Goal: Transaction & Acquisition: Purchase product/service

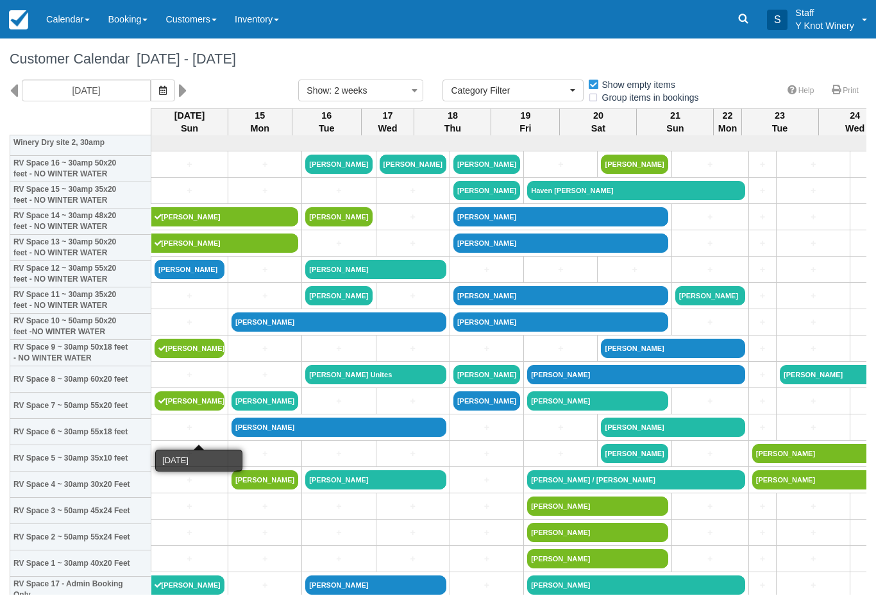
select select
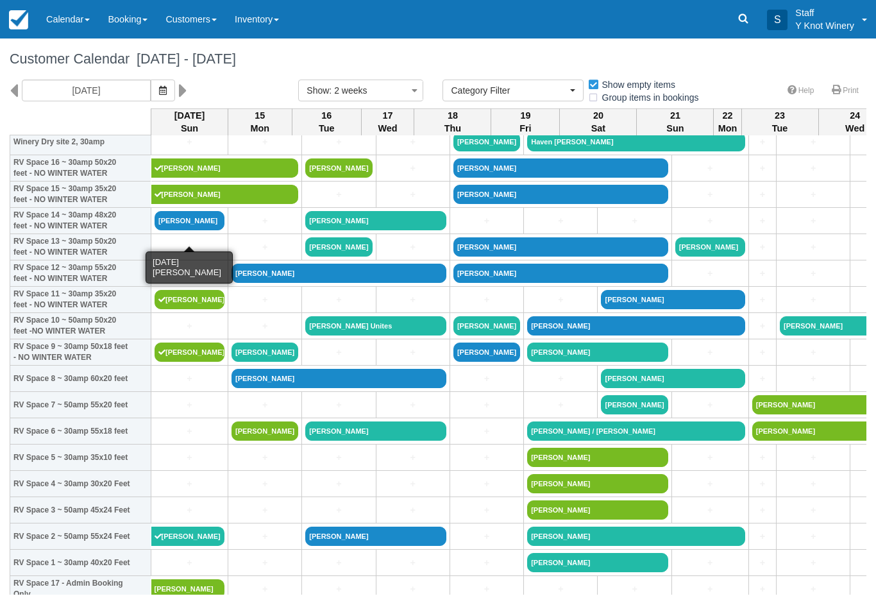
click at [187, 230] on link "[PERSON_NAME]" at bounding box center [190, 220] width 70 height 19
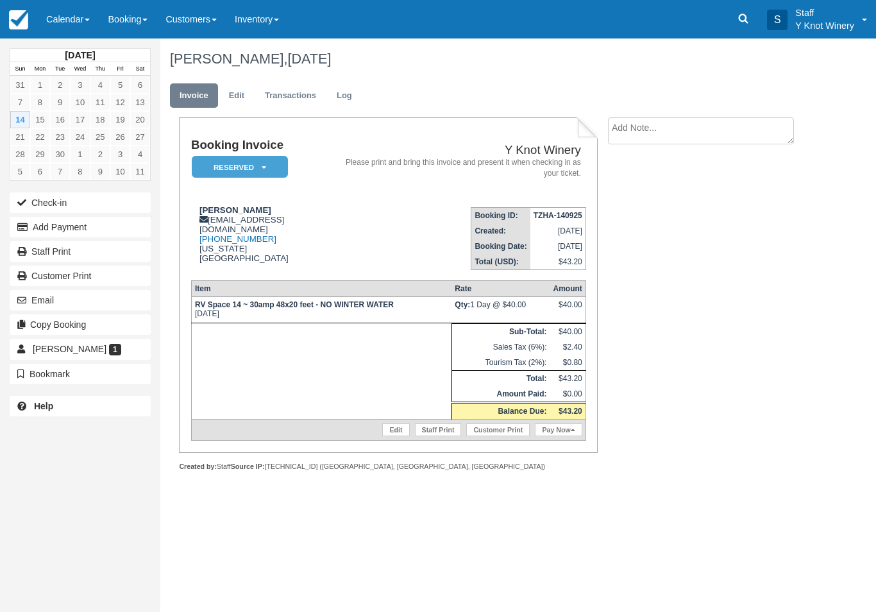
click at [554, 436] on link "Pay Now" at bounding box center [558, 429] width 47 height 13
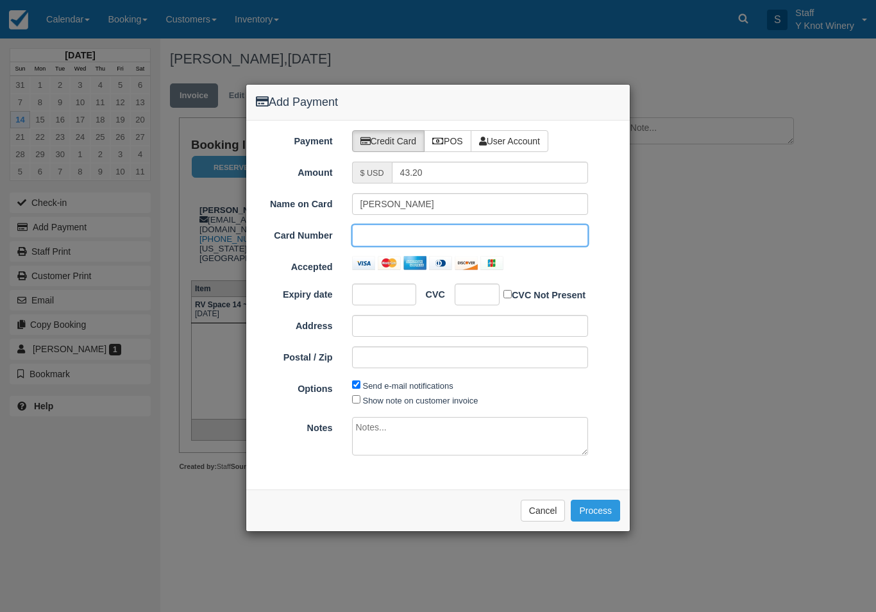
click at [384, 303] on div at bounding box center [384, 294] width 64 height 22
click at [365, 399] on label "Show note on customer invoice" at bounding box center [420, 401] width 115 height 10
click at [360, 399] on input "Show note on customer invoice" at bounding box center [356, 399] width 8 height 8
checkbox input "true"
click at [575, 510] on button "Process" at bounding box center [595, 510] width 49 height 22
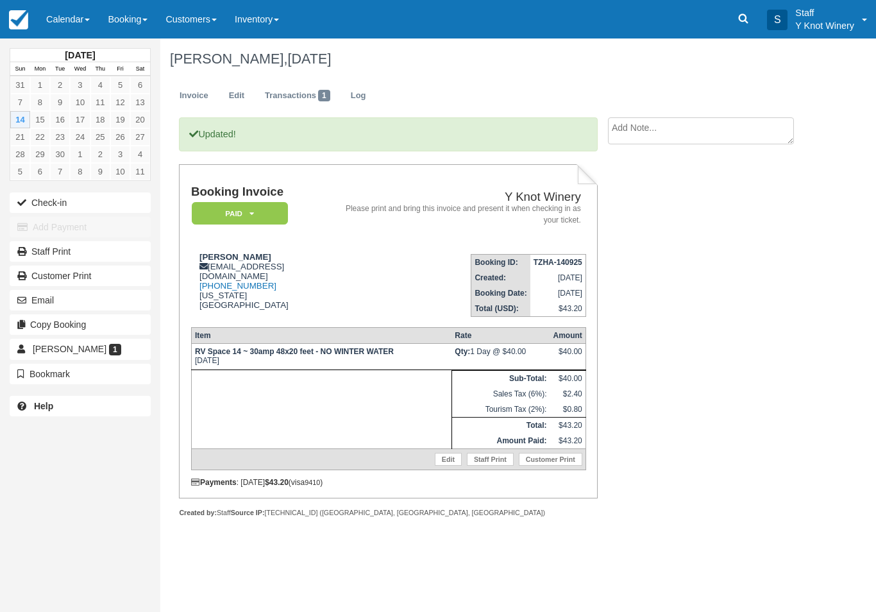
click at [71, 16] on link "Calendar" at bounding box center [68, 19] width 62 height 38
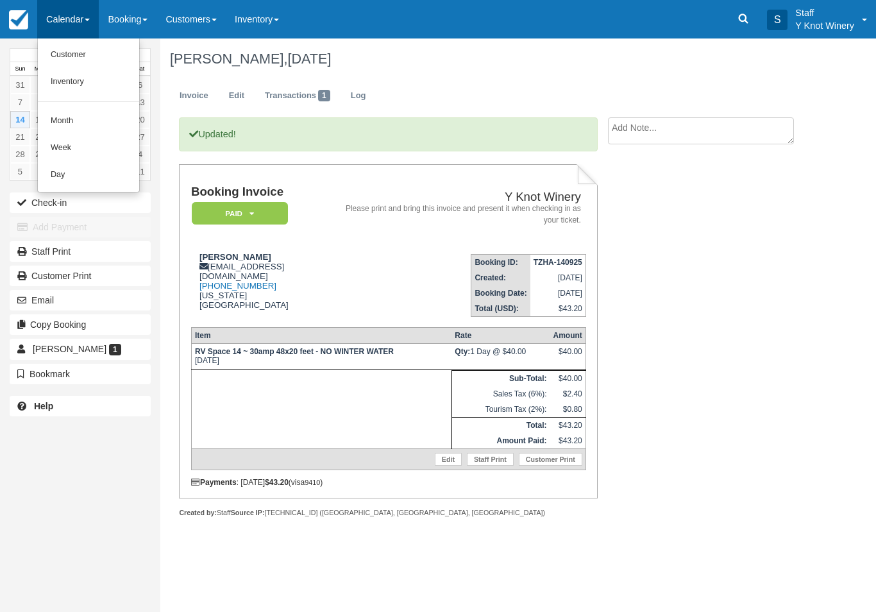
click at [81, 55] on link "Customer" at bounding box center [88, 55] width 101 height 27
